Goal: Transaction & Acquisition: Purchase product/service

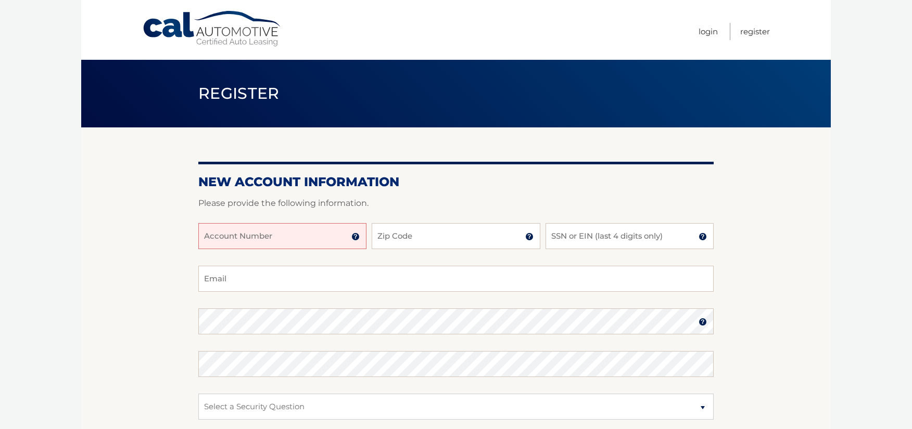
click at [318, 240] on input "Account Number" at bounding box center [282, 236] width 168 height 26
type input "44455990104"
click at [418, 233] on input "Zip Code" at bounding box center [456, 236] width 168 height 26
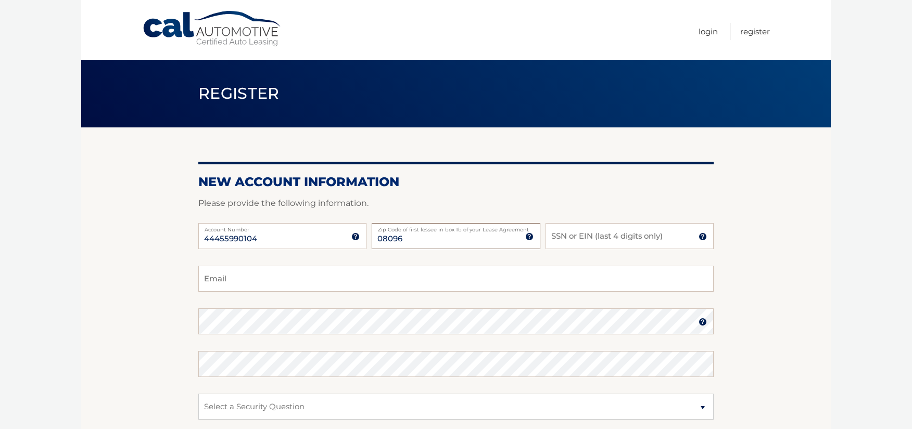
type input "08096"
click at [603, 242] on input "SSN or EIN (last 4 digits only)" at bounding box center [630, 236] width 168 height 26
type input "1"
type input "9705"
click at [354, 286] on input "Email" at bounding box center [455, 279] width 515 height 26
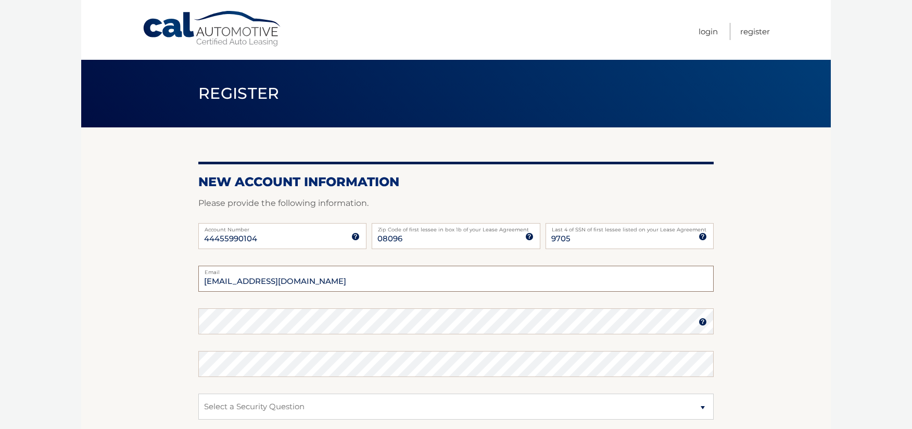
type input "jnewman2453@gmail.com"
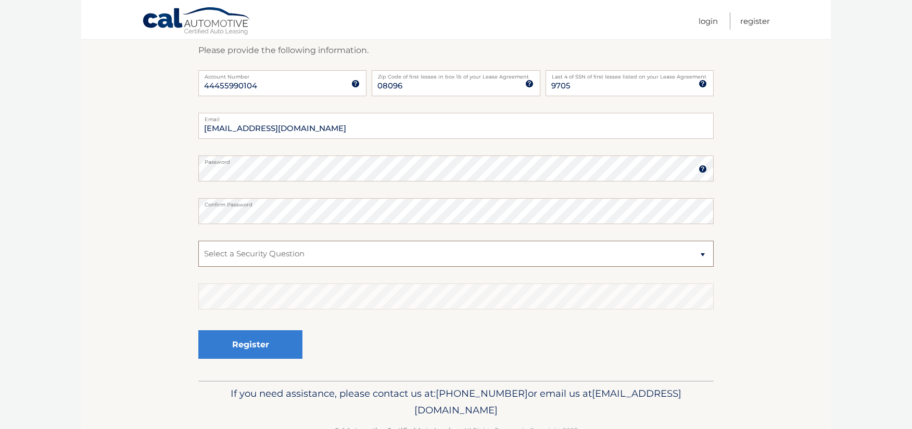
scroll to position [156, 0]
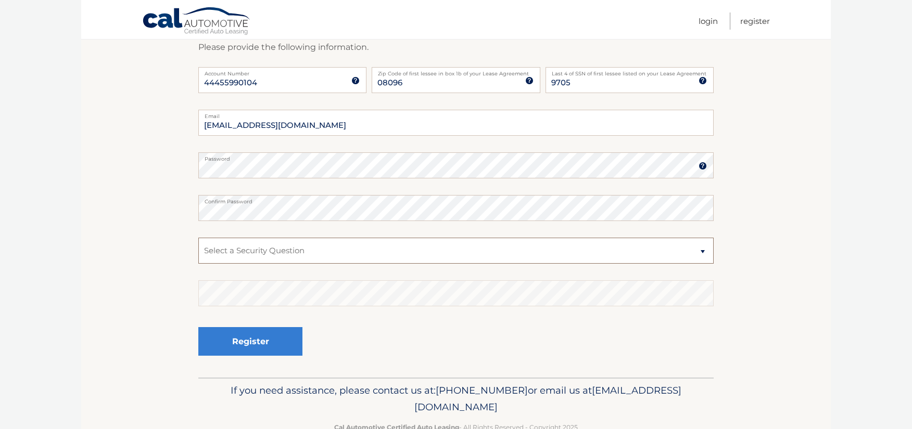
click at [349, 243] on select "Select a Security Question What was the name of your elementary school? What is…" at bounding box center [455, 251] width 515 height 26
select select "2"
click at [198, 238] on select "Select a Security Question What was the name of your elementary school? What is…" at bounding box center [455, 251] width 515 height 26
click at [281, 341] on button "Register" at bounding box center [250, 341] width 104 height 29
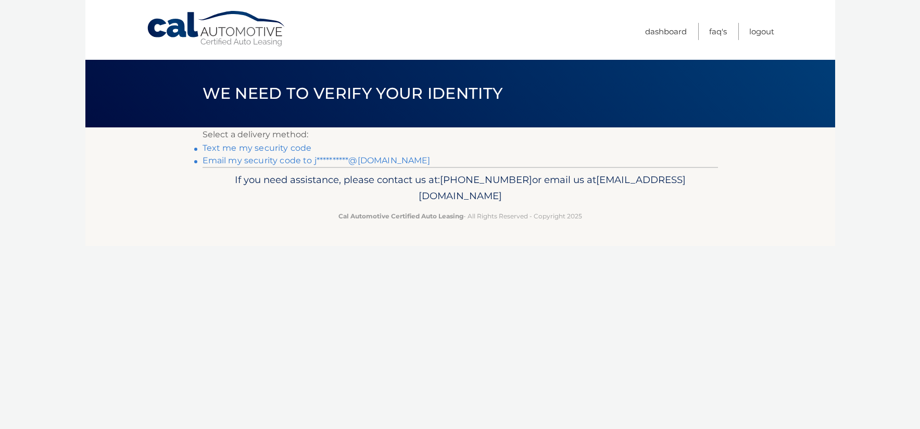
click at [274, 147] on link "Text me my security code" at bounding box center [256, 148] width 109 height 10
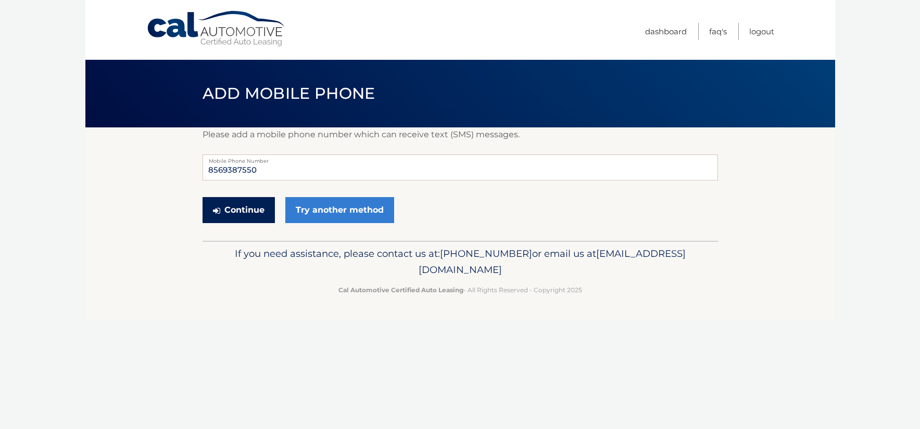
click at [246, 207] on button "Continue" at bounding box center [238, 210] width 72 height 26
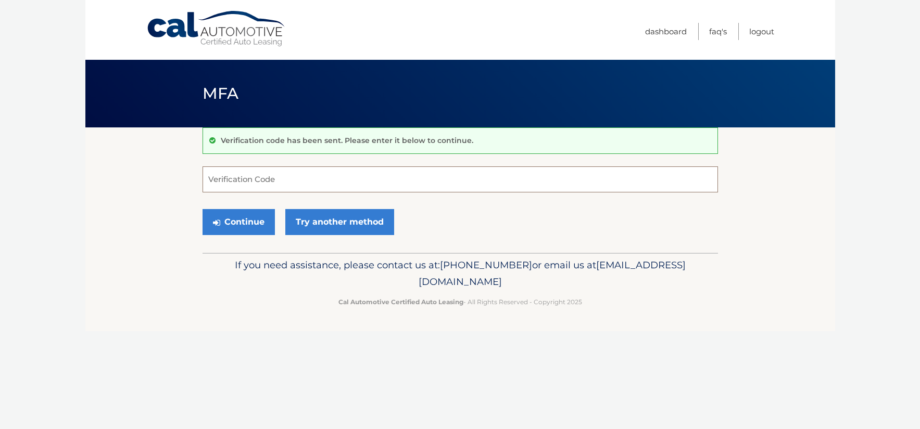
click at [287, 183] on input "Verification Code" at bounding box center [459, 180] width 515 height 26
type input "453351"
click at [242, 228] on button "Continue" at bounding box center [238, 222] width 72 height 26
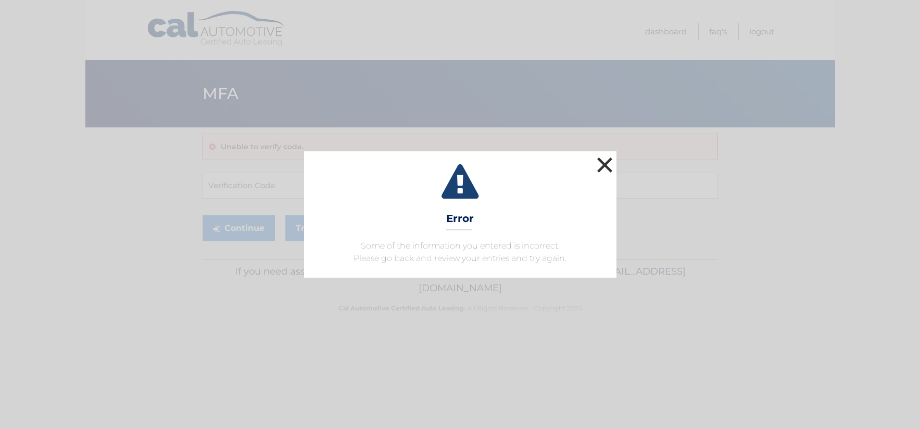
click at [603, 158] on button "×" at bounding box center [604, 165] width 21 height 21
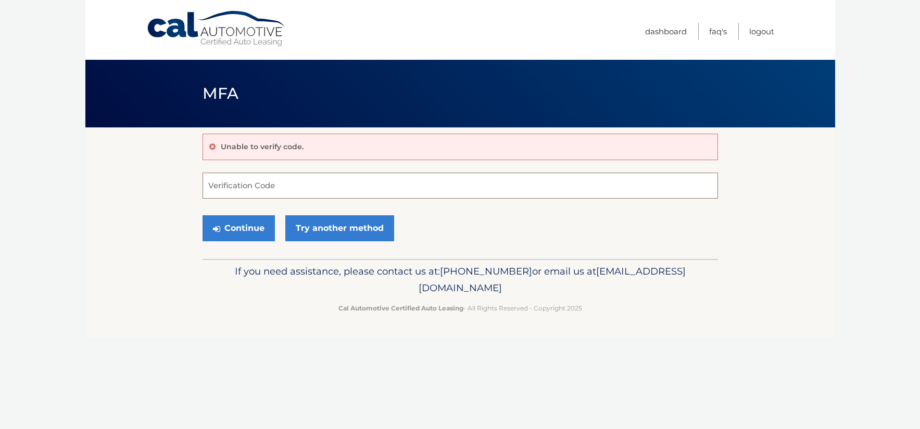
click at [345, 184] on input "Verification Code" at bounding box center [459, 186] width 515 height 26
type input "453531"
click at [232, 224] on button "Continue" at bounding box center [238, 229] width 72 height 26
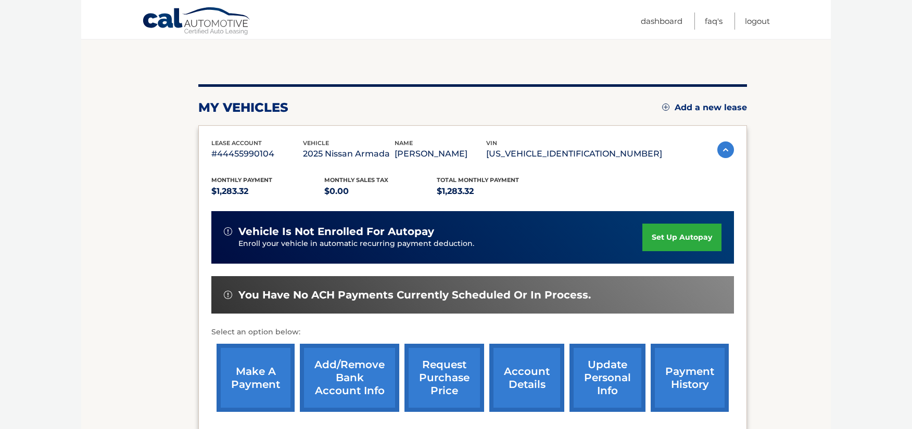
scroll to position [104, 0]
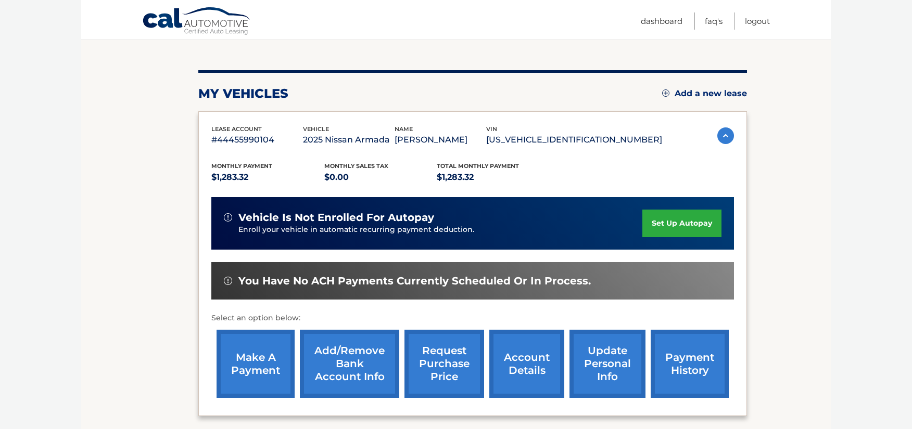
click at [364, 370] on link "Add/Remove bank account info" at bounding box center [349, 364] width 99 height 68
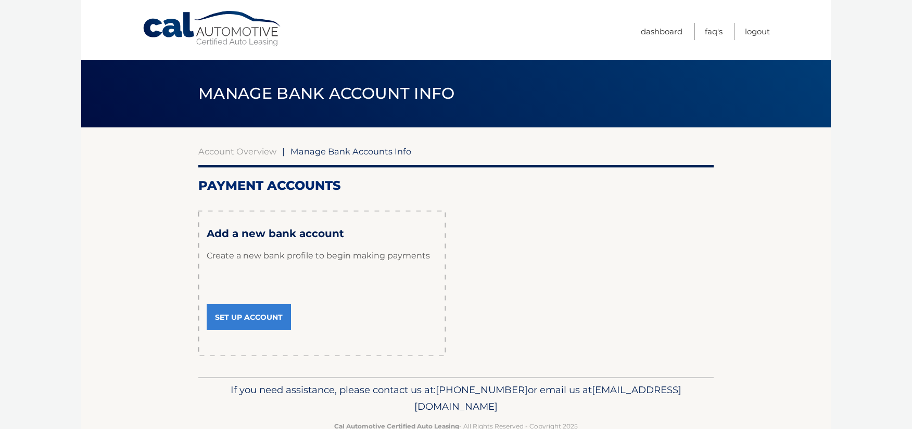
click at [268, 314] on link "Set Up Account" at bounding box center [249, 318] width 84 height 26
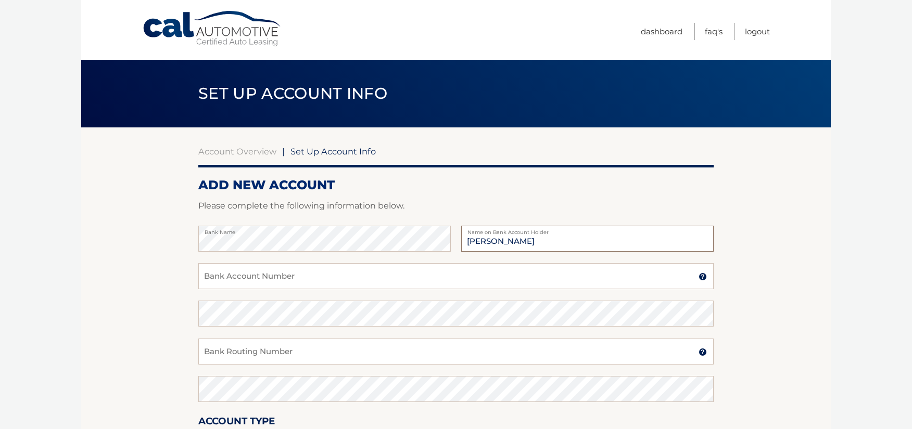
type input "[PERSON_NAME]"
click at [319, 271] on input "Bank Account Number" at bounding box center [455, 276] width 515 height 26
type input "4753008933"
click at [307, 352] on input "Bank Routing Number" at bounding box center [455, 352] width 515 height 26
type input "021200339"
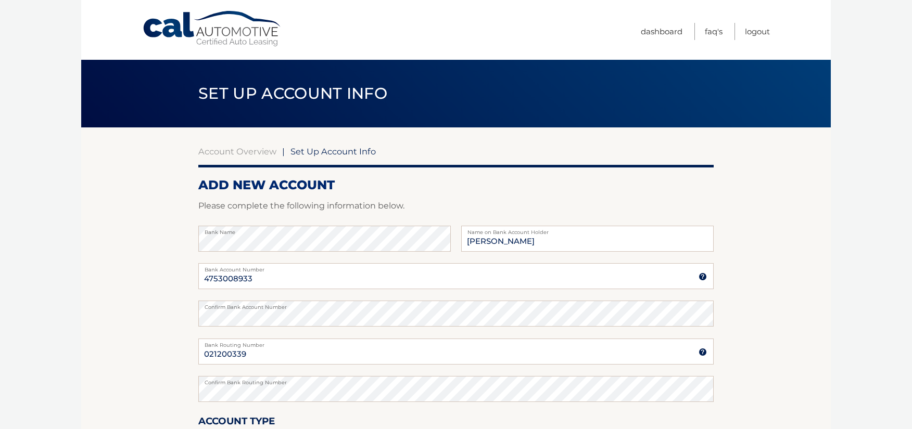
scroll to position [174, 0]
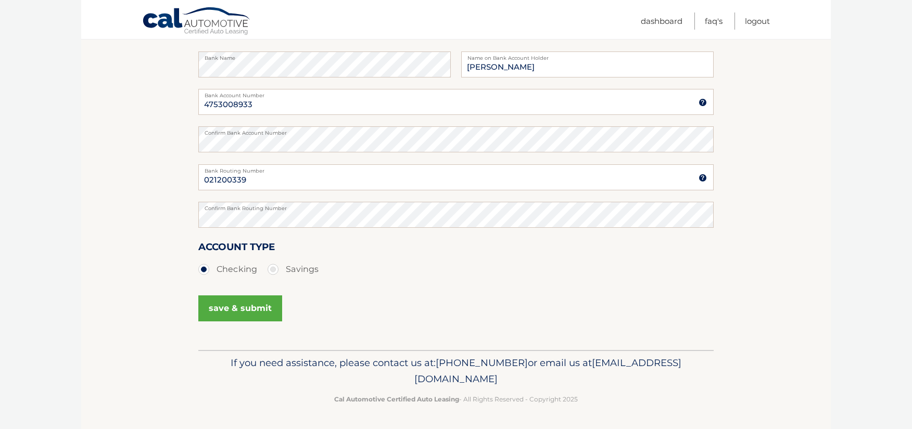
click at [235, 303] on button "save & submit" at bounding box center [240, 309] width 84 height 26
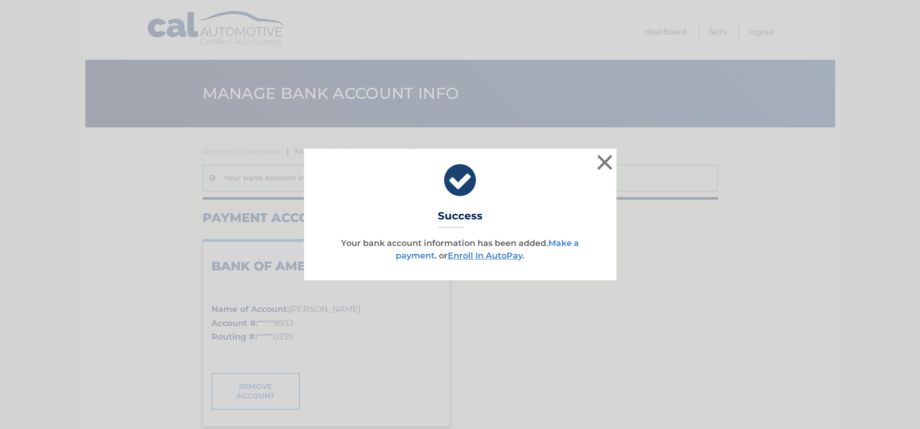
click at [565, 241] on link "Make a payment" at bounding box center [487, 249] width 183 height 22
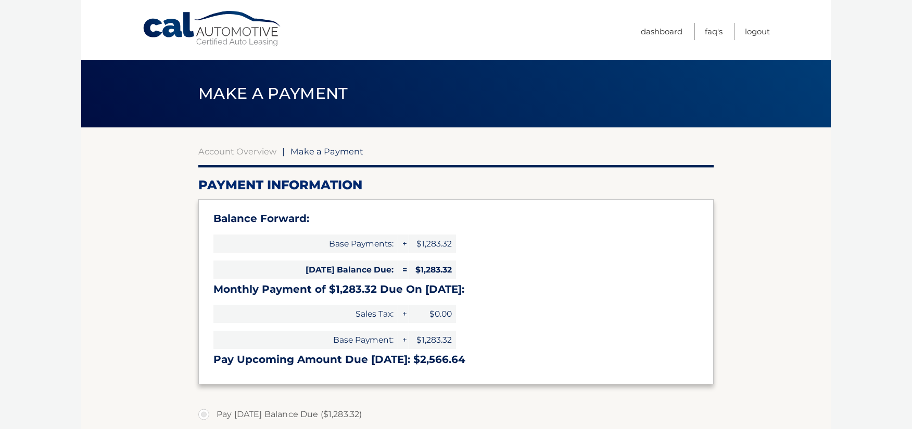
select select "ZTIyZmI5MjEtMzQ1OC00MDNhLTk3MDgtZjE3YmRkNTQ0YmQ5"
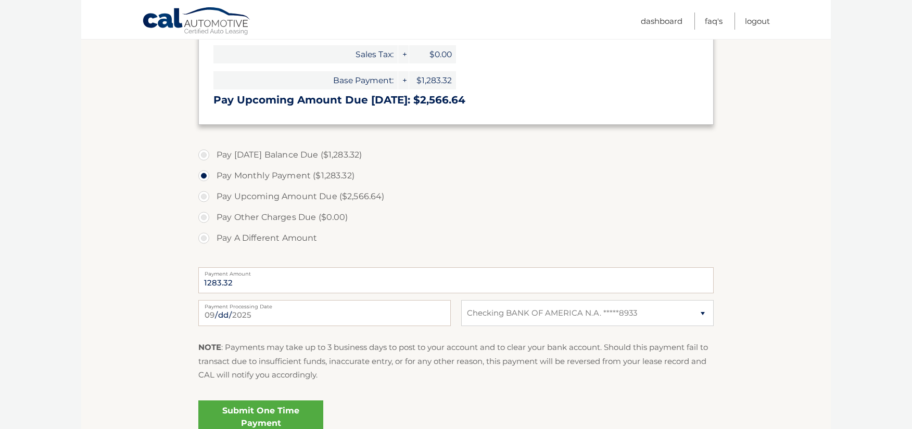
scroll to position [260, 0]
click at [283, 319] on input "[DATE]" at bounding box center [324, 313] width 252 height 26
type input "[DATE]"
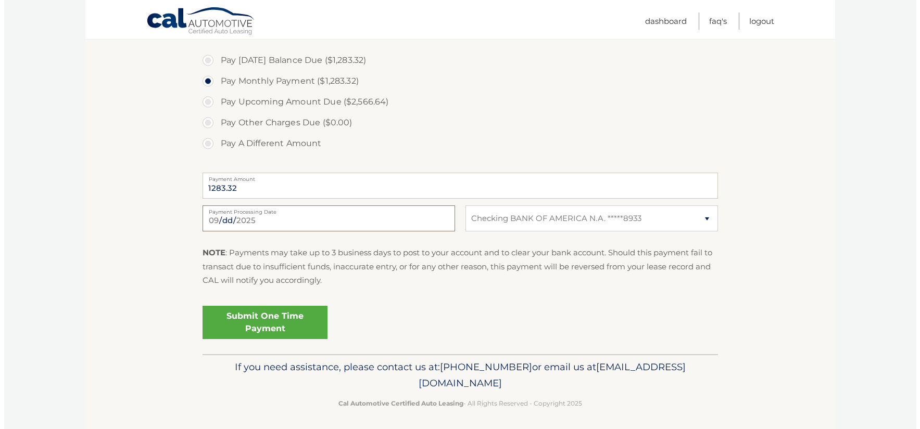
scroll to position [359, 0]
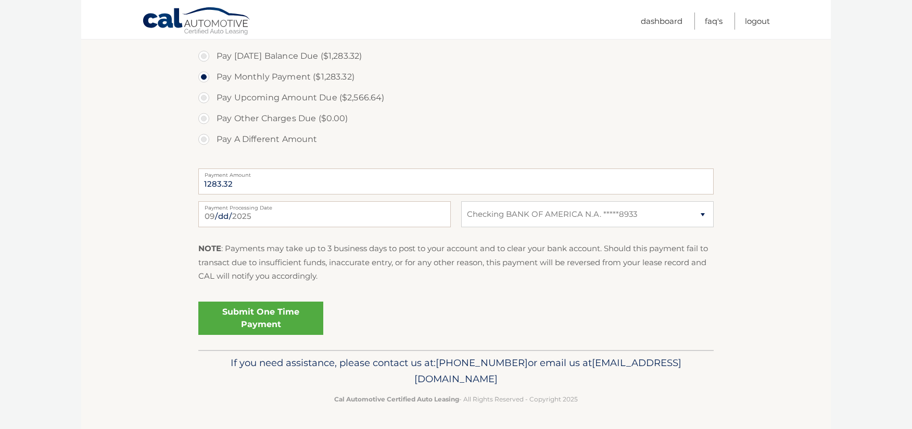
click at [269, 315] on link "Submit One Time Payment" at bounding box center [260, 318] width 125 height 33
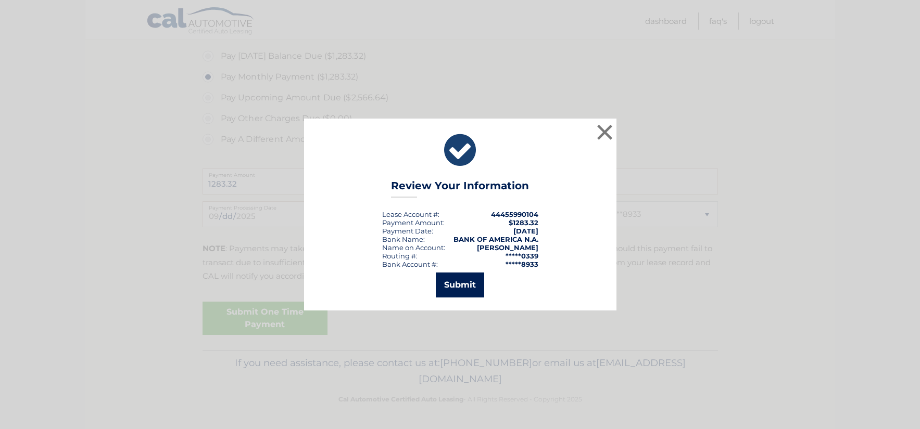
click at [463, 284] on button "Submit" at bounding box center [460, 285] width 48 height 25
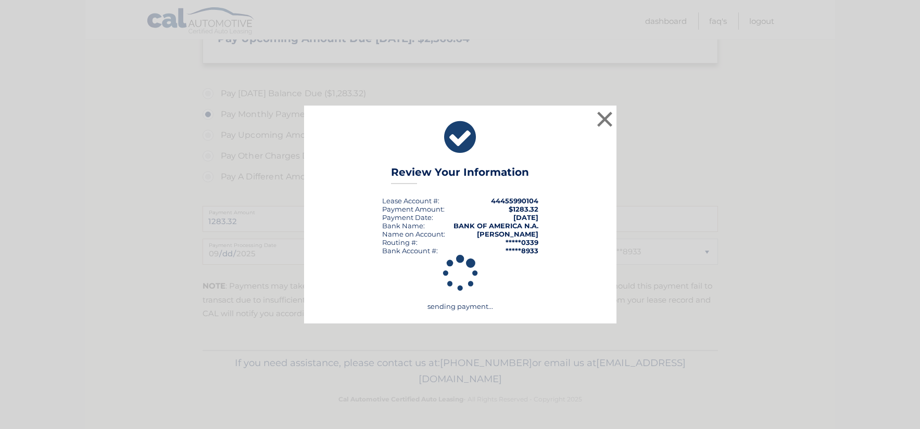
scroll to position [321, 0]
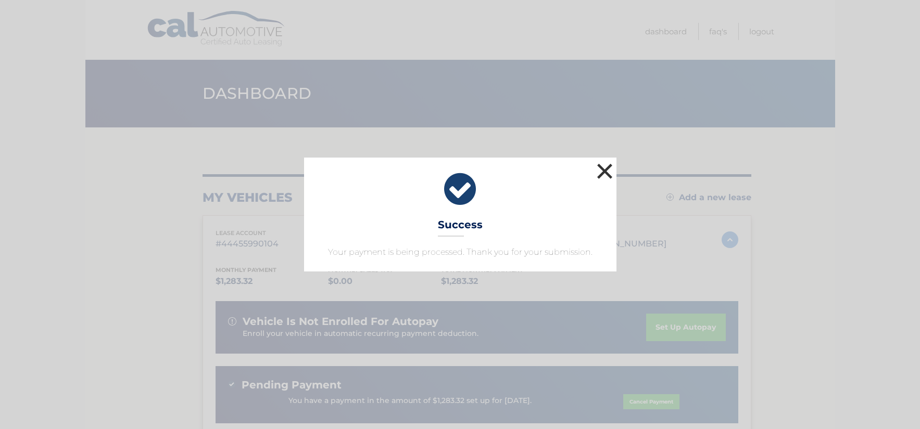
click at [605, 167] on button "×" at bounding box center [604, 171] width 21 height 21
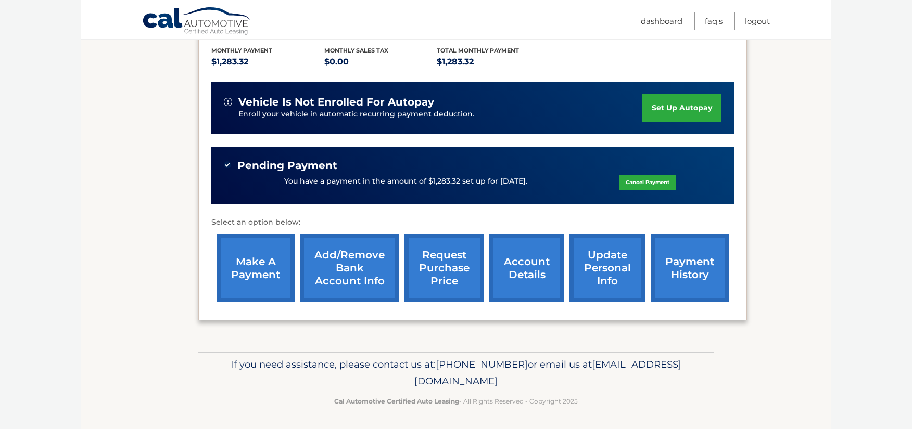
scroll to position [221, 0]
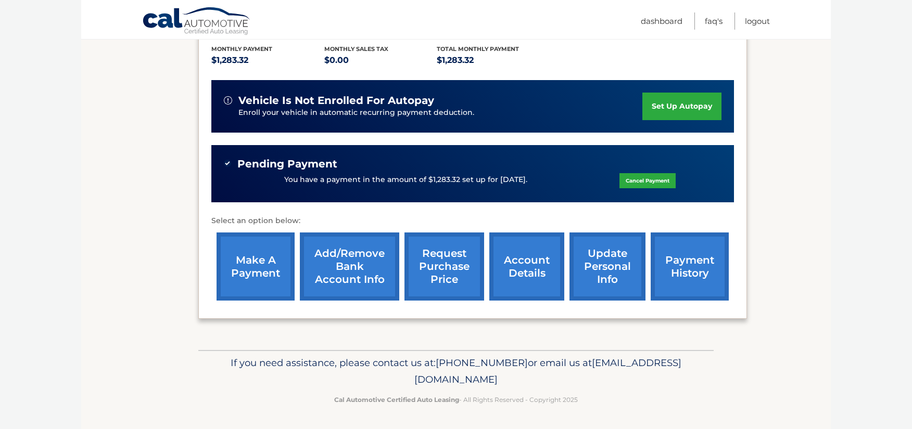
click at [513, 258] on link "account details" at bounding box center [526, 267] width 75 height 68
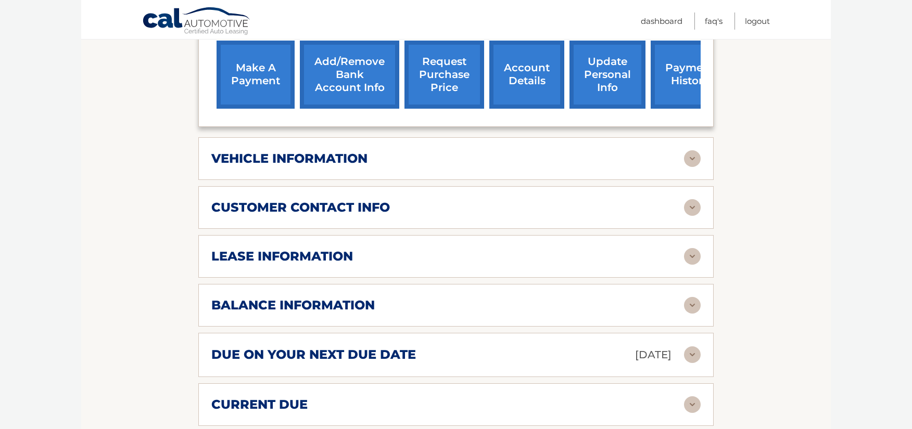
scroll to position [469, 0]
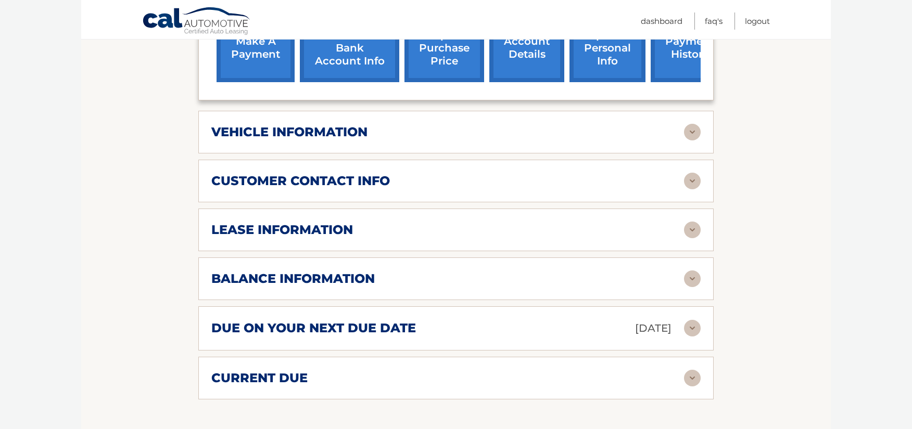
click at [689, 124] on img at bounding box center [692, 132] width 17 height 17
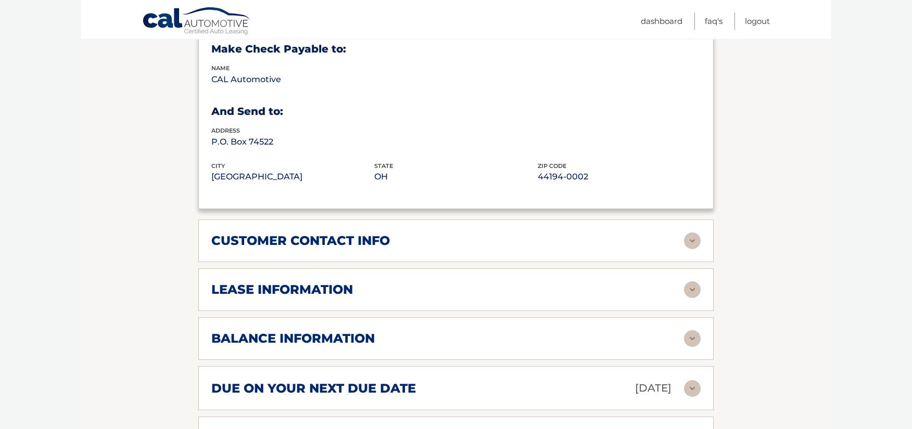
scroll to position [677, 0]
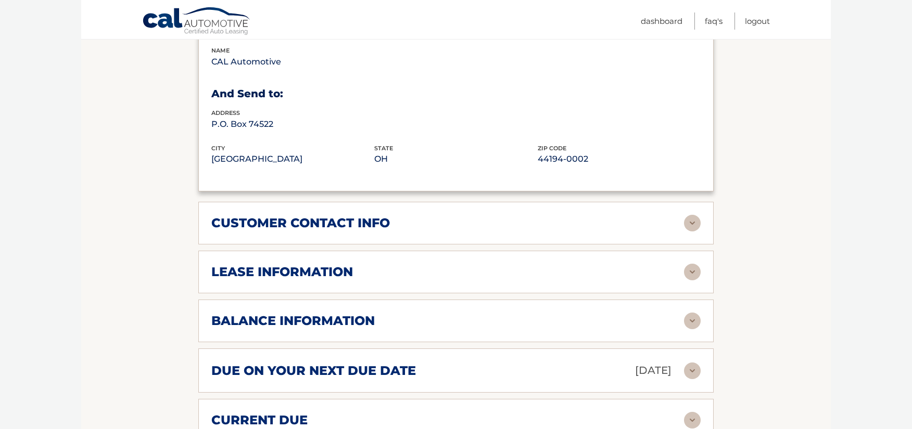
click at [680, 264] on div "lease information" at bounding box center [447, 272] width 473 height 16
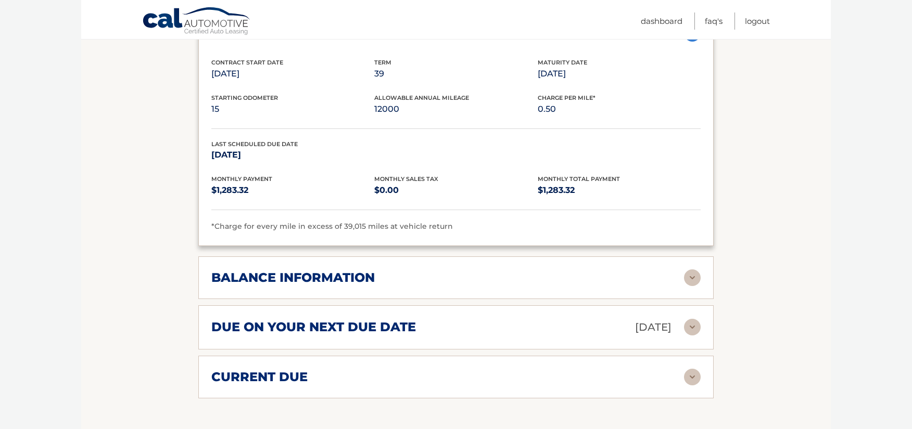
scroll to position [937, 0]
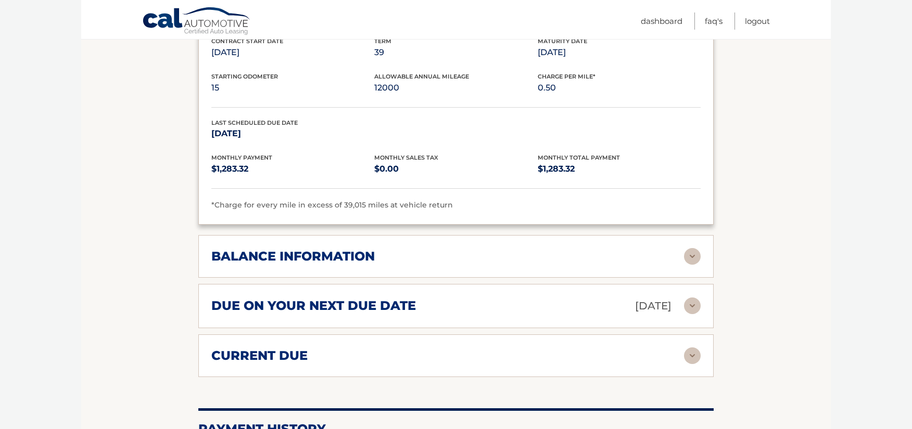
click at [685, 348] on img at bounding box center [692, 356] width 17 height 17
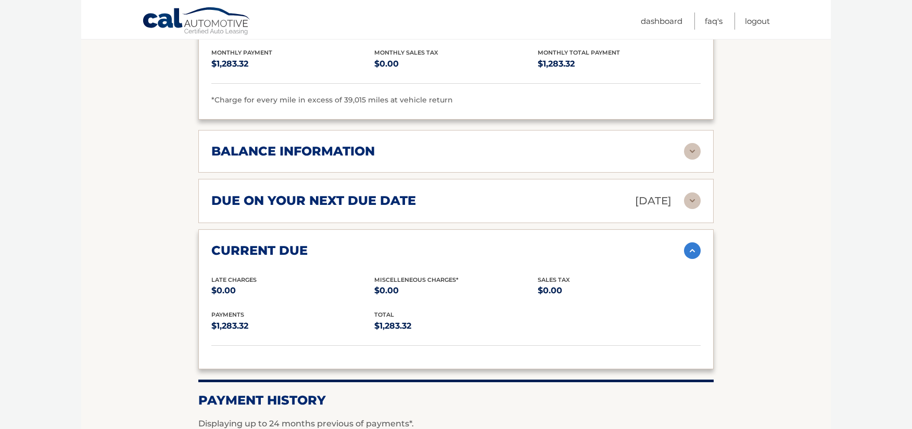
scroll to position [1041, 0]
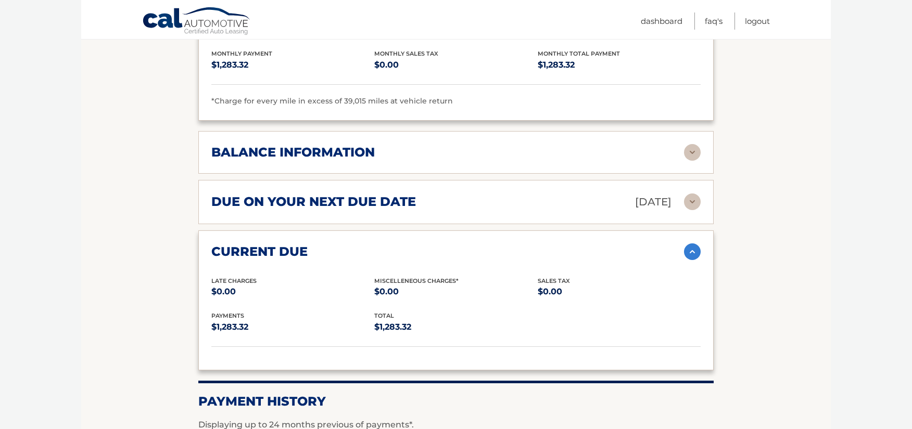
click at [697, 144] on img at bounding box center [692, 152] width 17 height 17
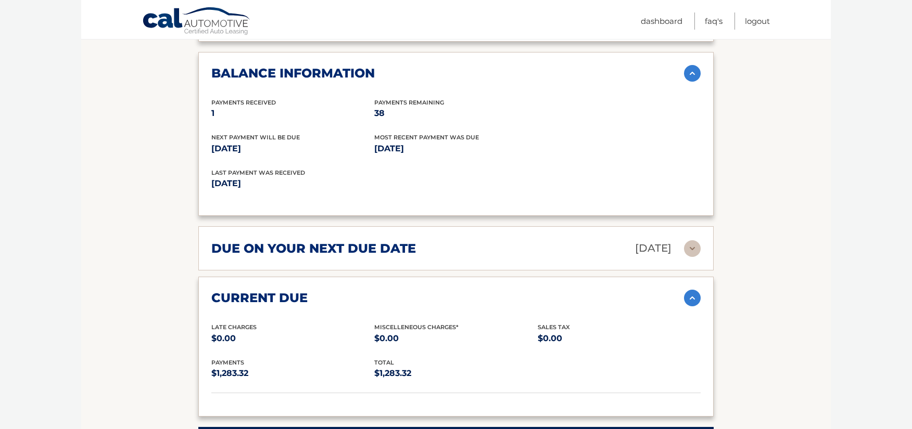
scroll to position [1093, 0]
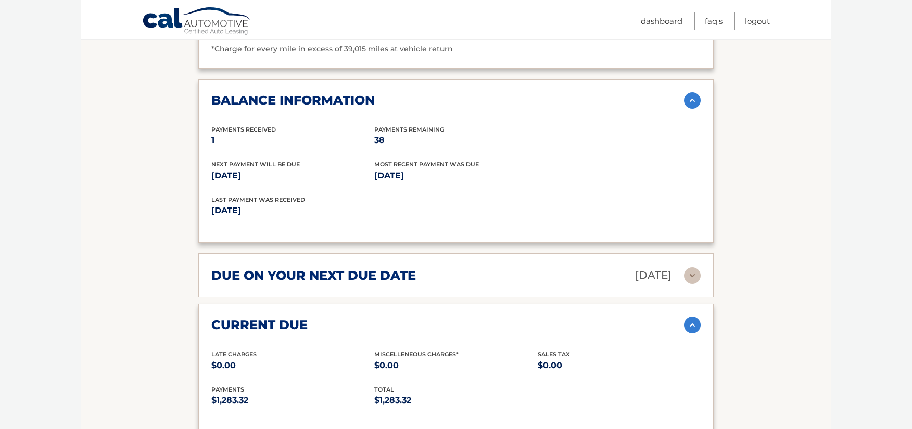
click at [687, 268] on img at bounding box center [692, 276] width 17 height 17
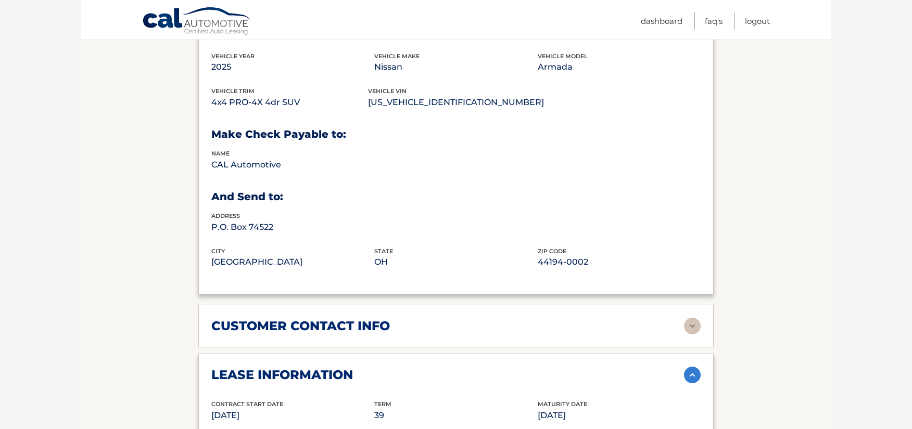
scroll to position [564, 0]
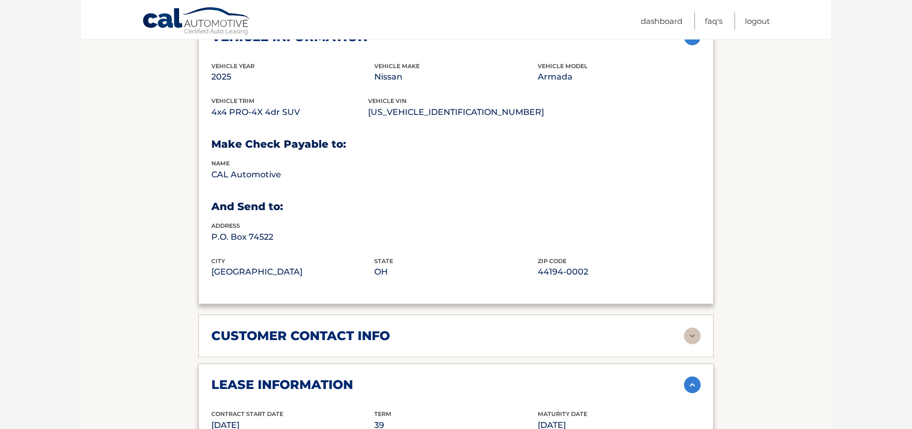
click at [692, 328] on img at bounding box center [692, 336] width 17 height 17
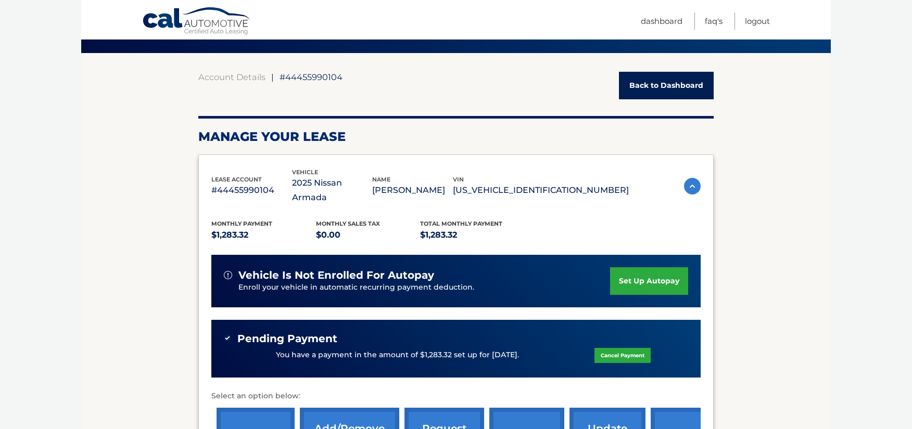
scroll to position [0, 0]
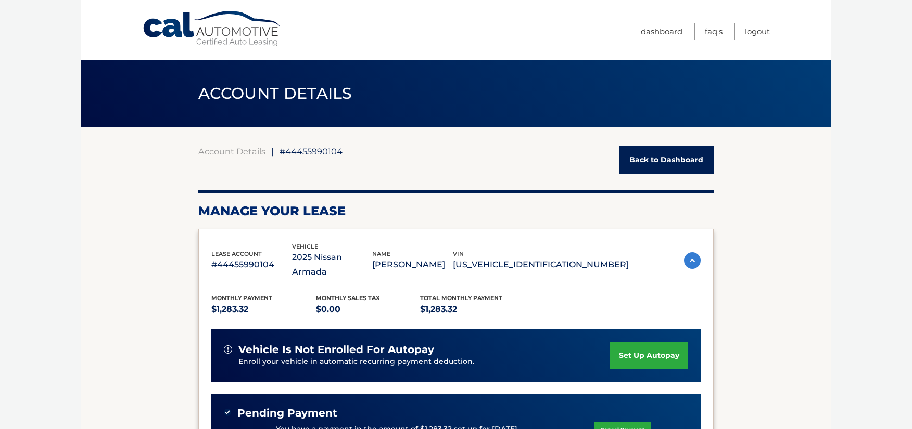
click at [649, 157] on link "Back to Dashboard" at bounding box center [666, 160] width 95 height 28
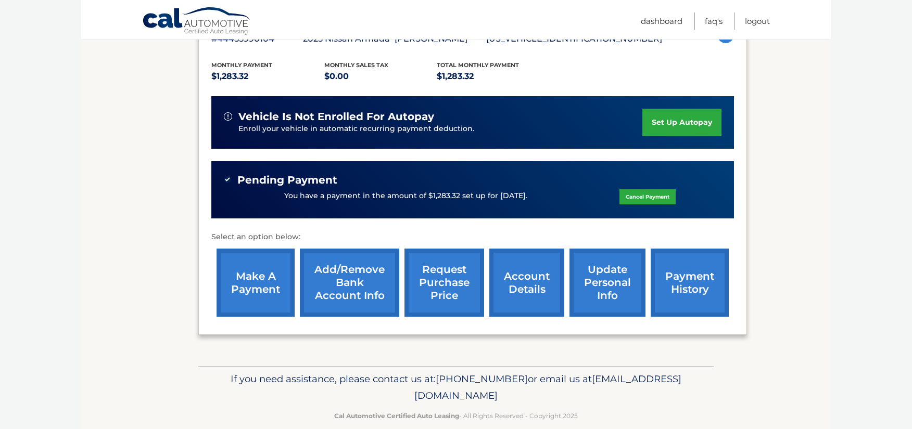
scroll to position [221, 0]
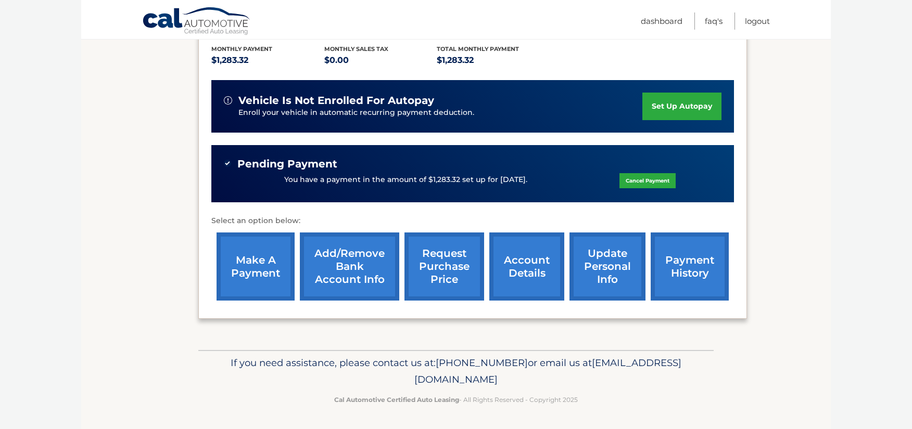
click at [449, 262] on link "request purchase price" at bounding box center [444, 267] width 80 height 68
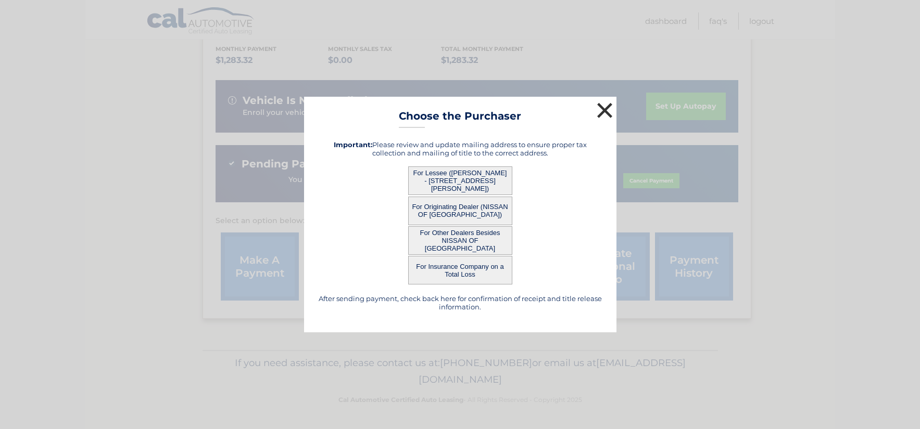
click at [600, 105] on button "×" at bounding box center [604, 110] width 21 height 21
